Goal: Task Accomplishment & Management: Manage account settings

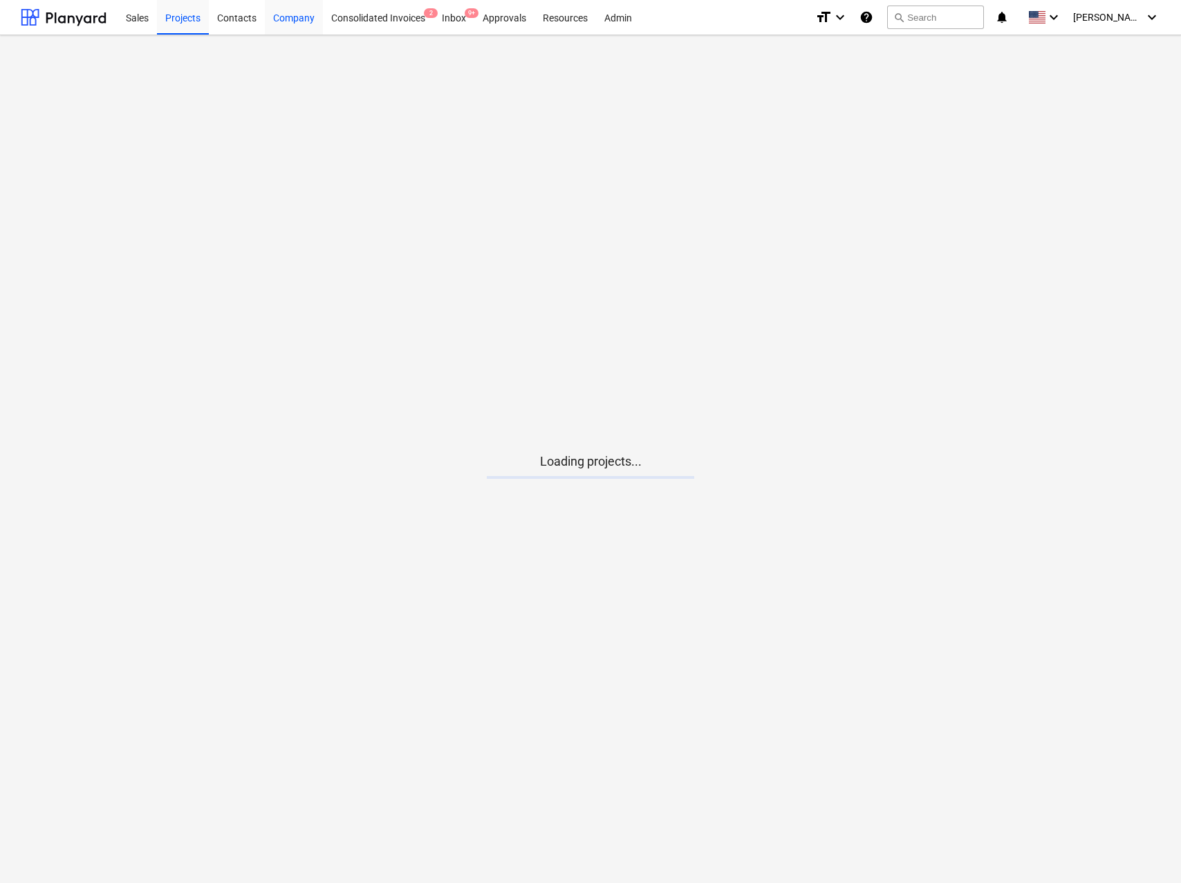
click at [299, 7] on div "Company" at bounding box center [294, 16] width 58 height 35
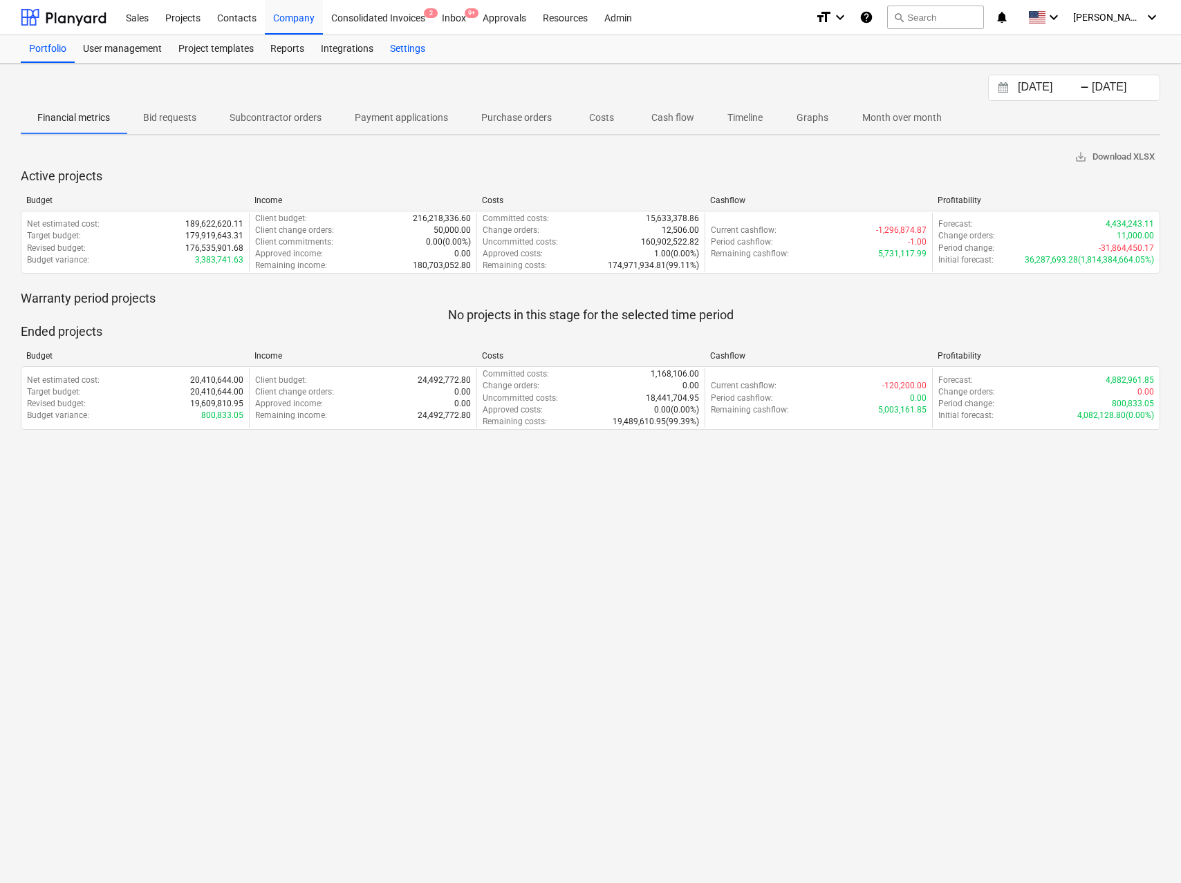
click at [411, 45] on div "Settings" at bounding box center [408, 49] width 52 height 28
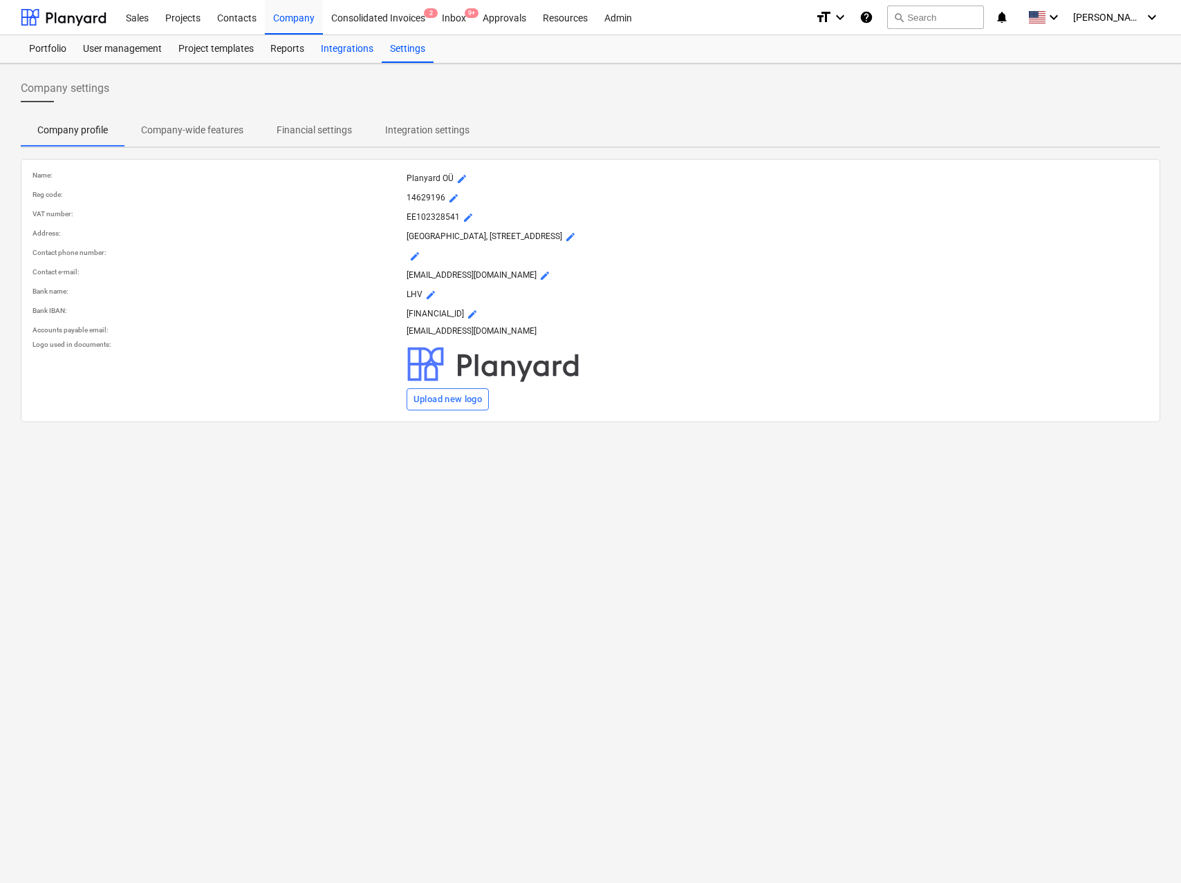
click at [344, 44] on div "Integrations" at bounding box center [346, 49] width 69 height 28
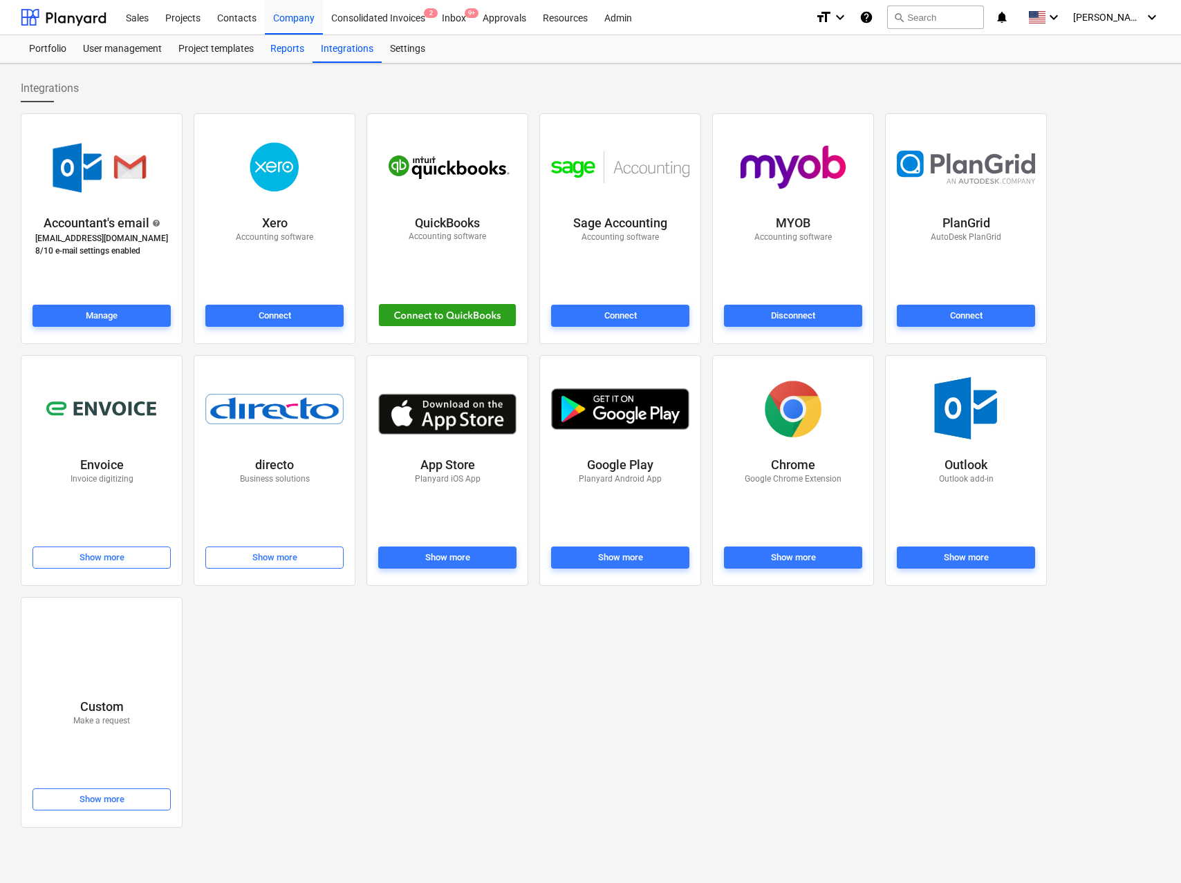
click at [299, 46] on div "Reports" at bounding box center [287, 49] width 50 height 28
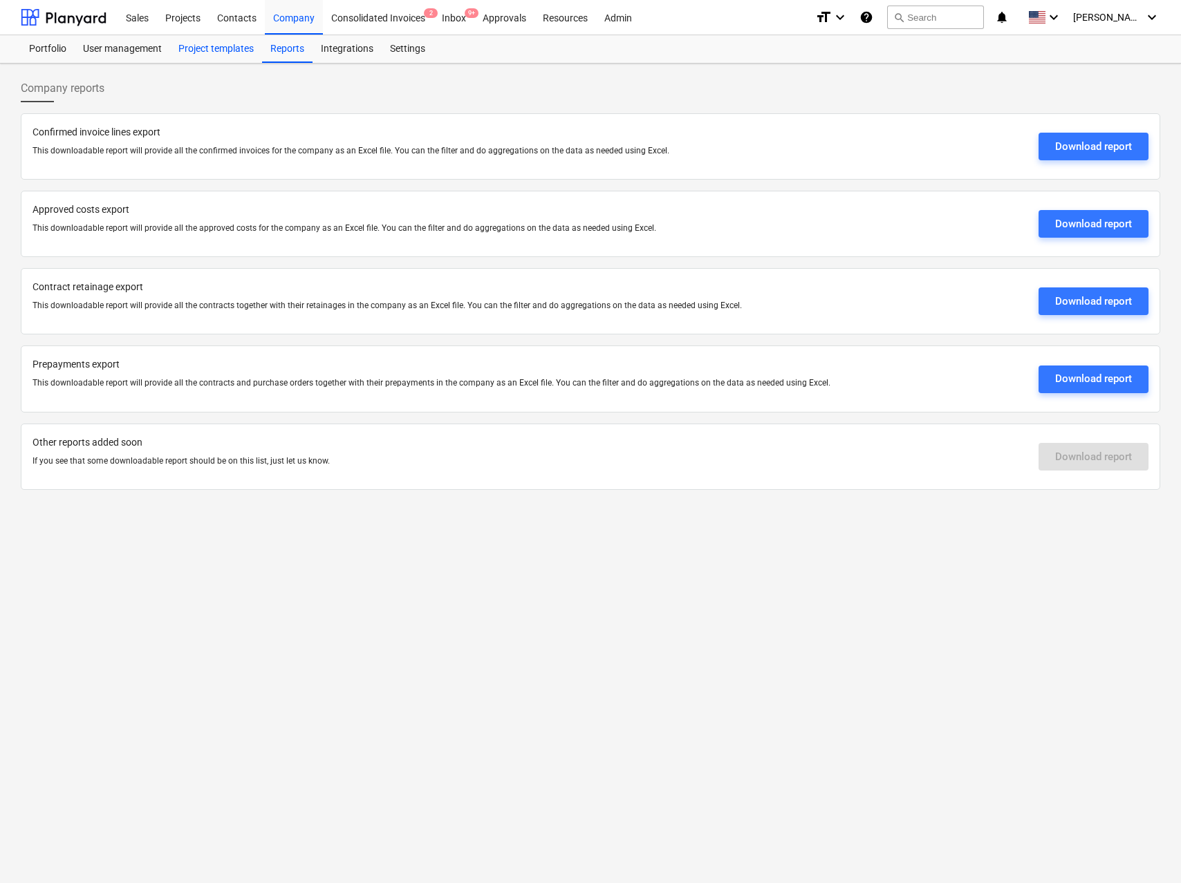
click at [207, 44] on div "Project templates" at bounding box center [216, 49] width 92 height 28
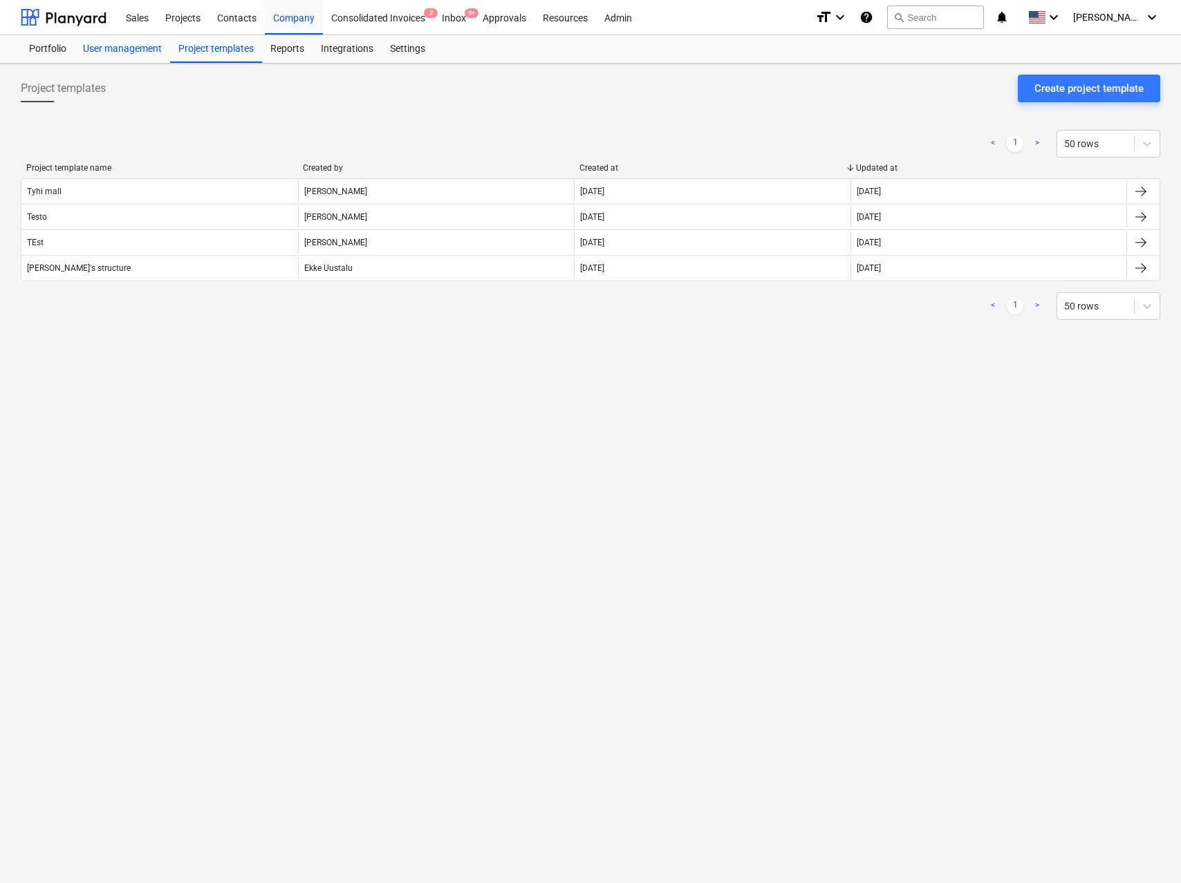
click at [110, 44] on div "User management" at bounding box center [122, 49] width 95 height 28
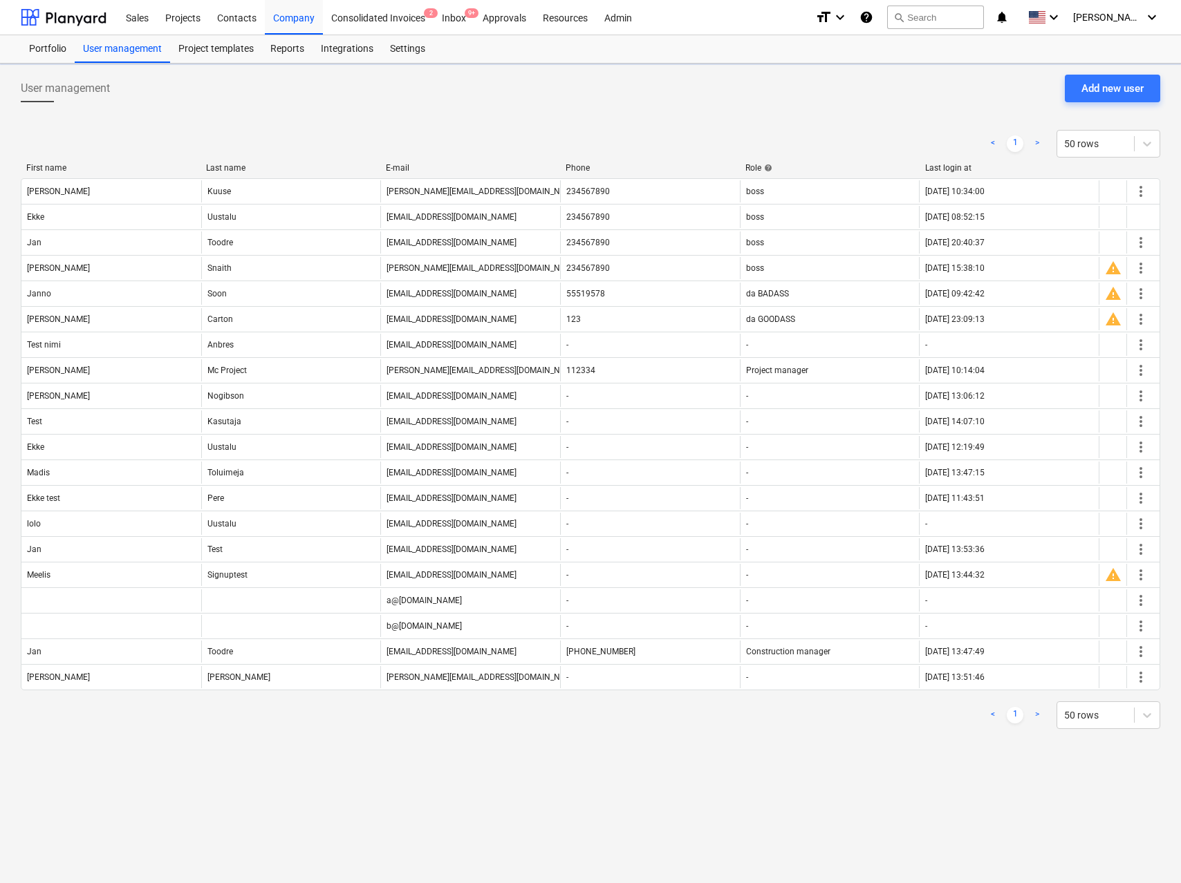
click at [12, 52] on div "Portfolio User management Project templates Reports Integrations Settings" at bounding box center [590, 49] width 1181 height 28
click at [30, 52] on div "Portfolio" at bounding box center [48, 49] width 54 height 28
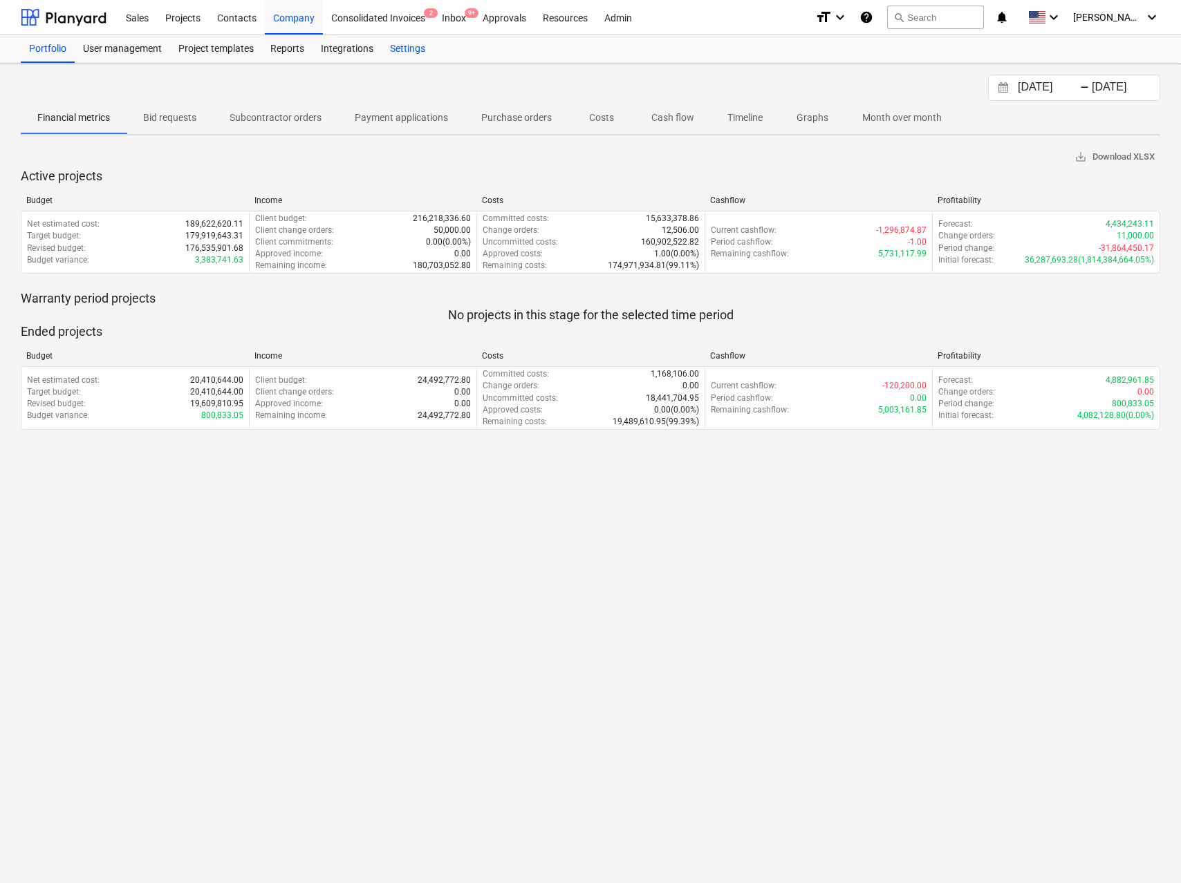
click at [406, 50] on div "Settings" at bounding box center [408, 49] width 52 height 28
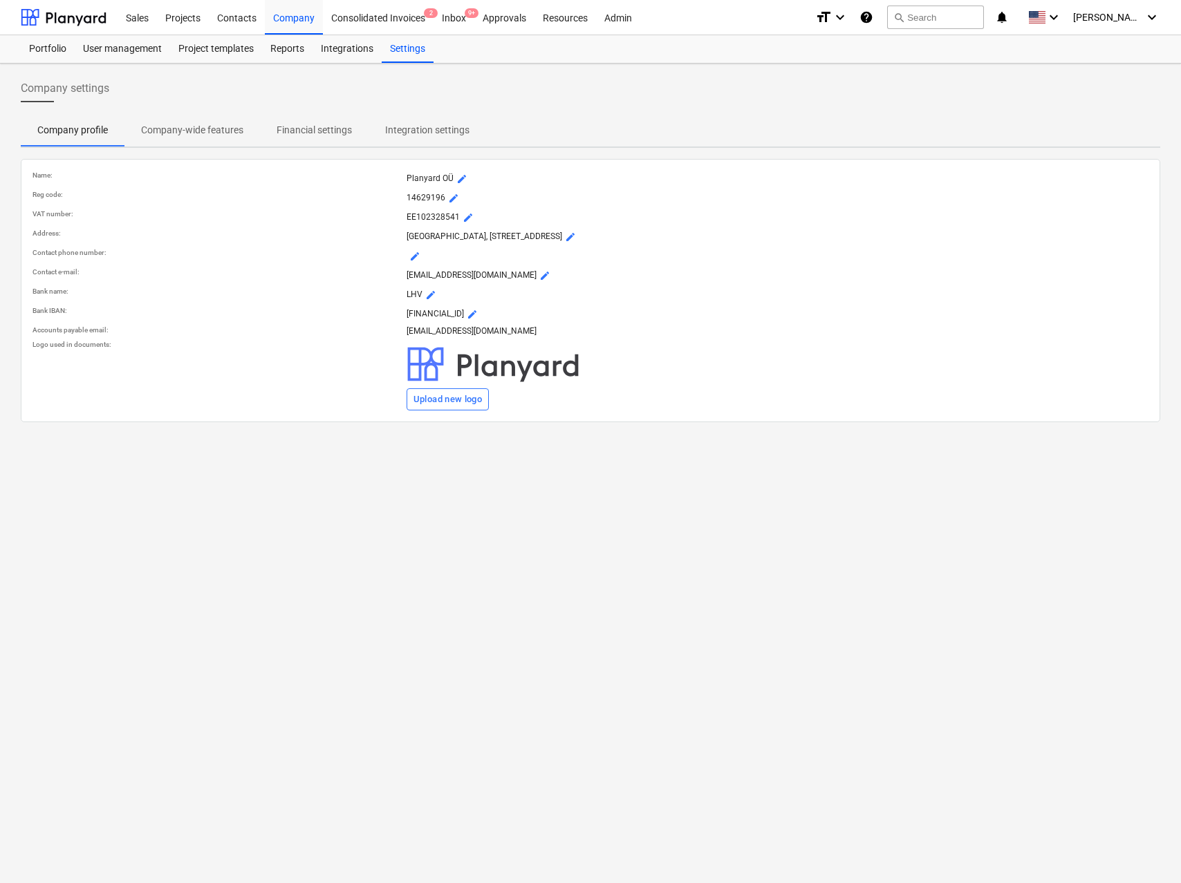
click at [202, 131] on p "Company-wide features" at bounding box center [192, 130] width 102 height 15
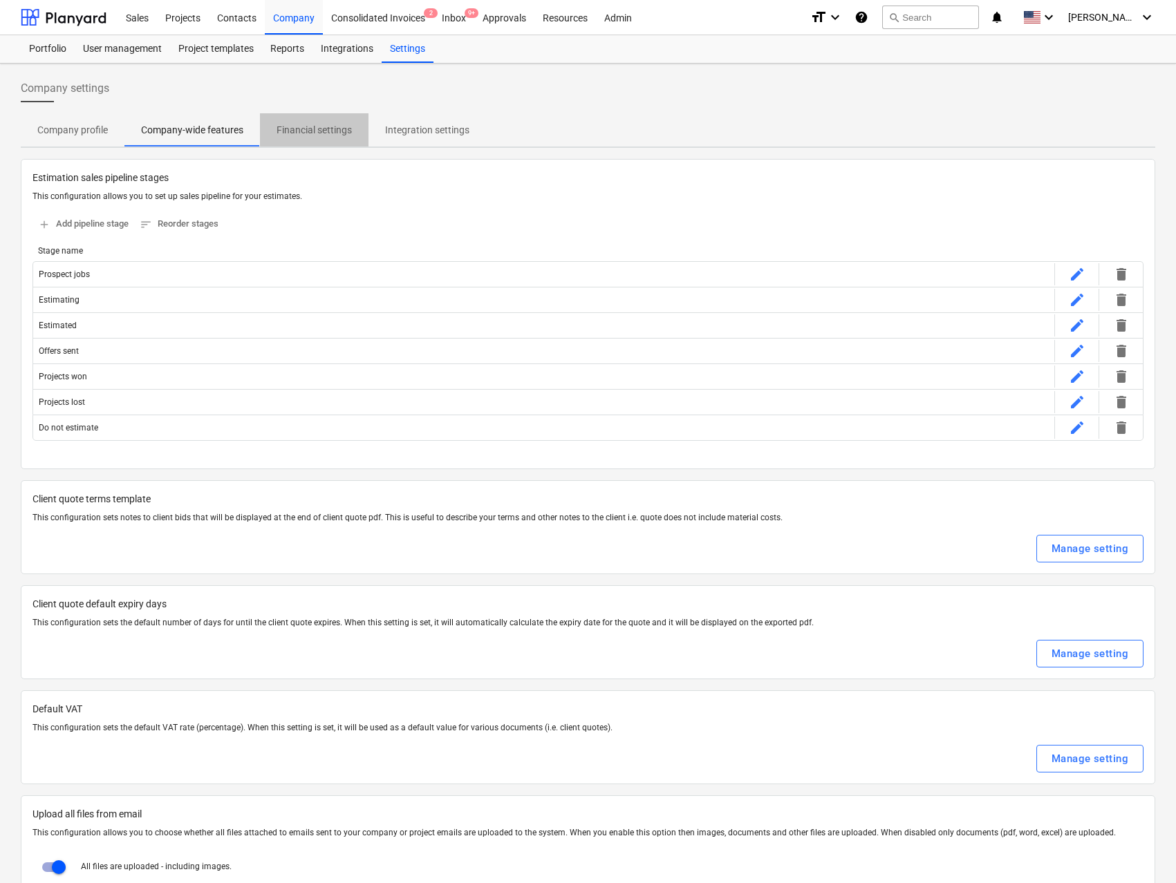
click at [278, 131] on p "Financial settings" at bounding box center [313, 130] width 75 height 15
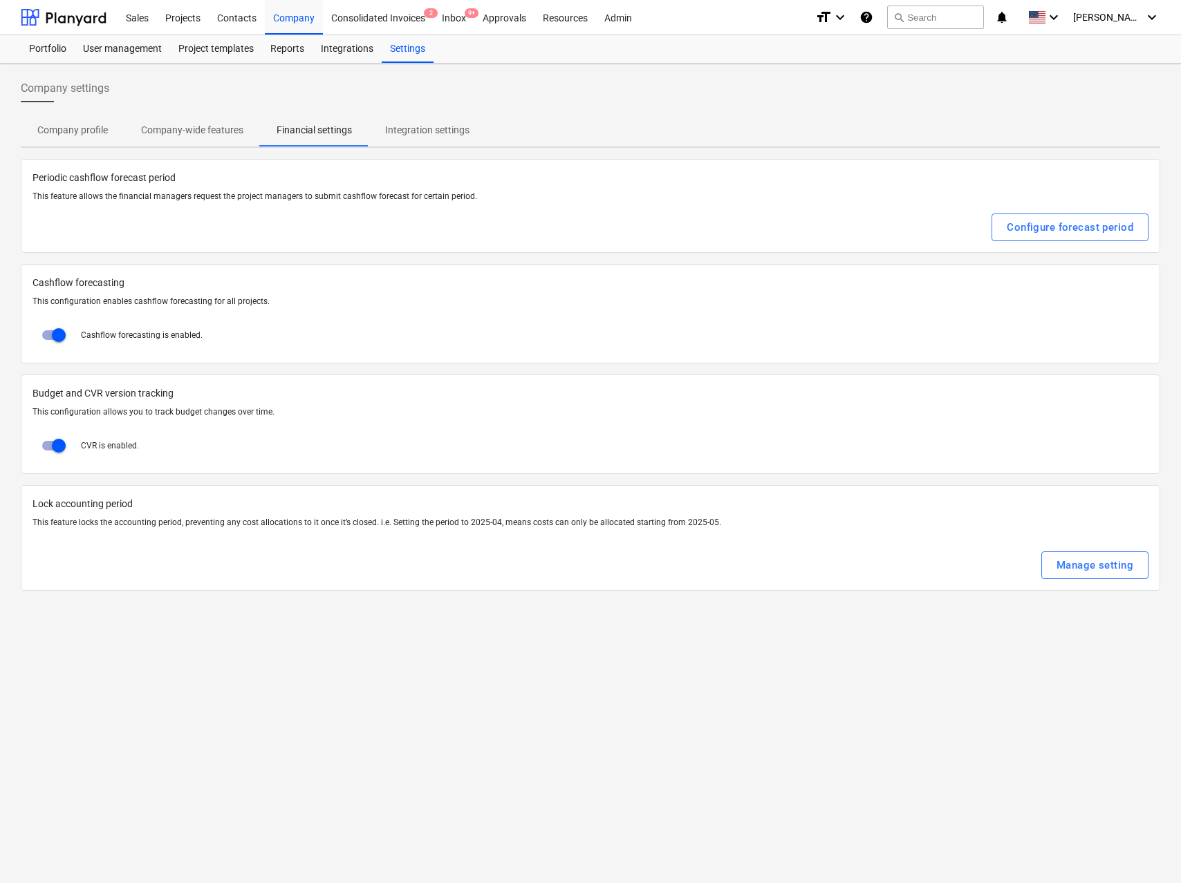
click at [389, 133] on p "Integration settings" at bounding box center [427, 130] width 84 height 15
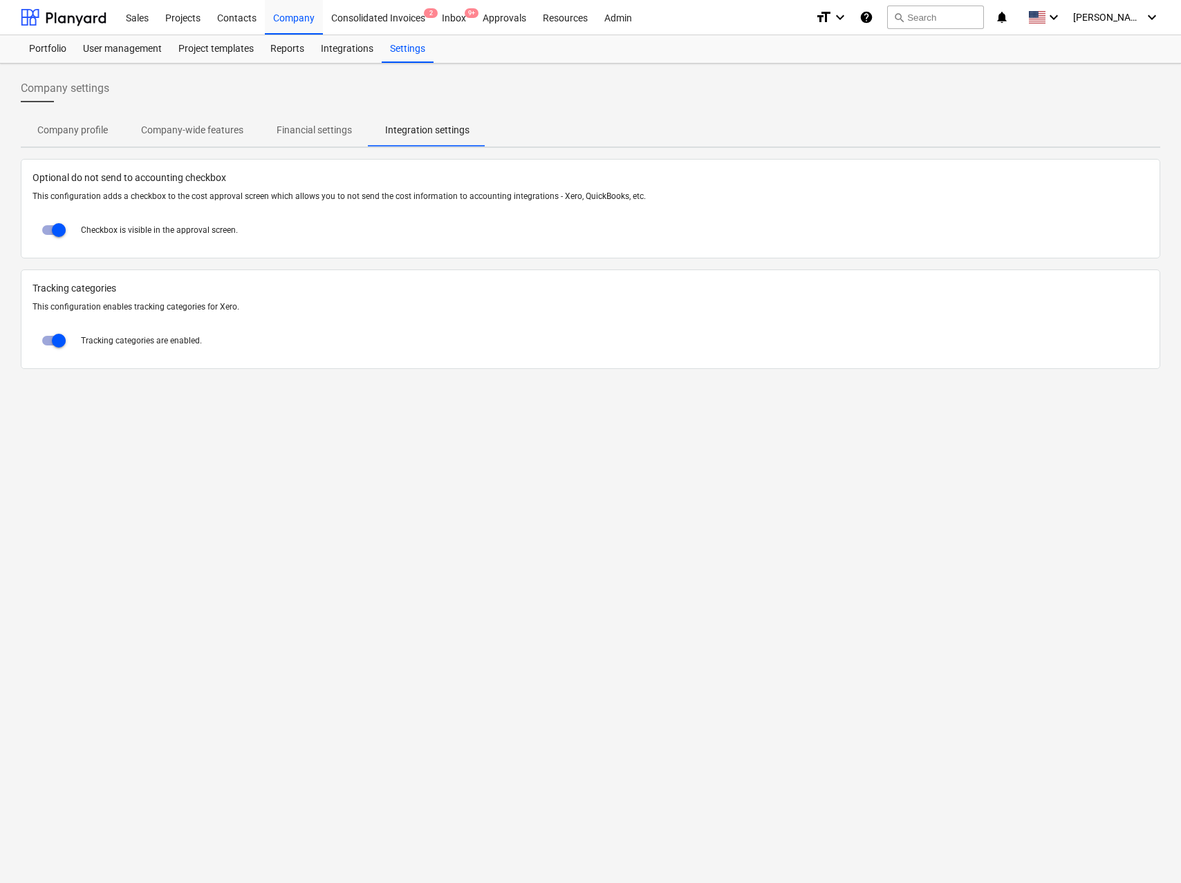
click at [93, 123] on p "Company profile" at bounding box center [72, 130] width 71 height 15
